Goal: Find specific page/section: Find specific page/section

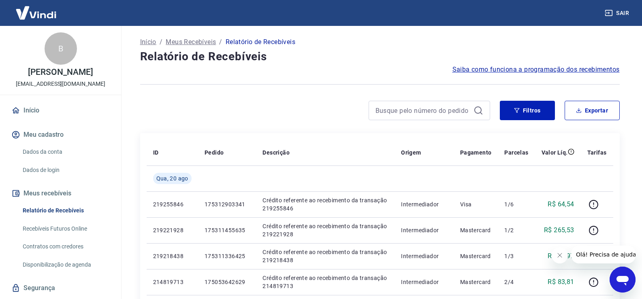
click at [46, 194] on button "Meus recebíveis" at bounding box center [61, 194] width 102 height 18
